Goal: Transaction & Acquisition: Download file/media

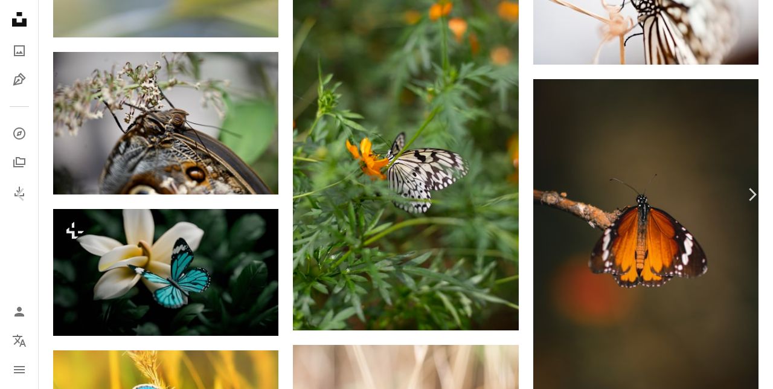
scroll to position [9365, 0]
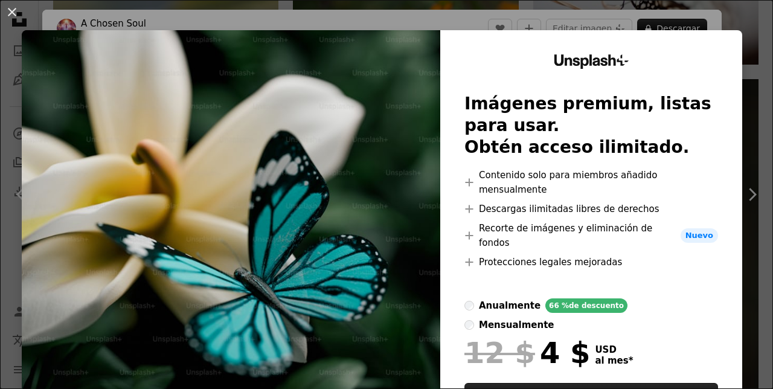
click at [11, 12] on button "An X shape" at bounding box center [12, 12] width 14 height 14
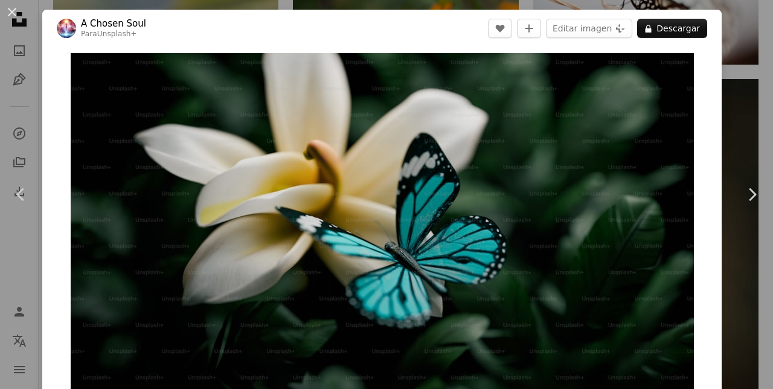
click at [11, 12] on button "An X shape" at bounding box center [12, 12] width 14 height 14
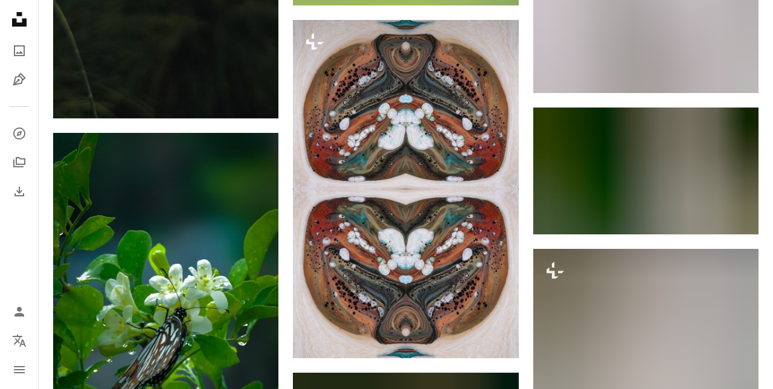
scroll to position [29912, 0]
